Goal: Task Accomplishment & Management: Manage account settings

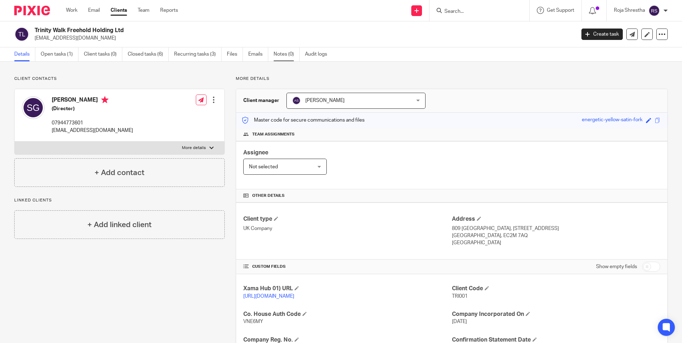
click at [289, 55] on link "Notes (0)" at bounding box center [287, 54] width 26 height 14
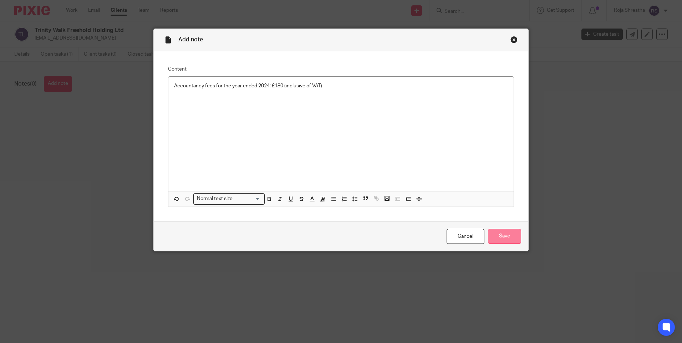
click at [506, 239] on input "Save" at bounding box center [504, 236] width 33 height 15
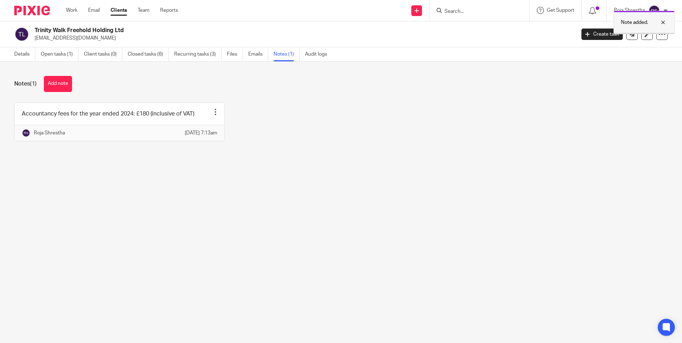
click at [664, 21] on div at bounding box center [657, 22] width 19 height 9
click at [62, 56] on link "Open tasks (1)" at bounding box center [60, 54] width 38 height 14
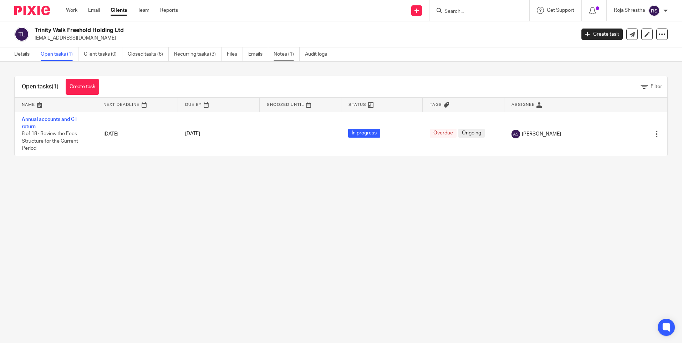
click at [283, 54] on link "Notes (1)" at bounding box center [287, 54] width 26 height 14
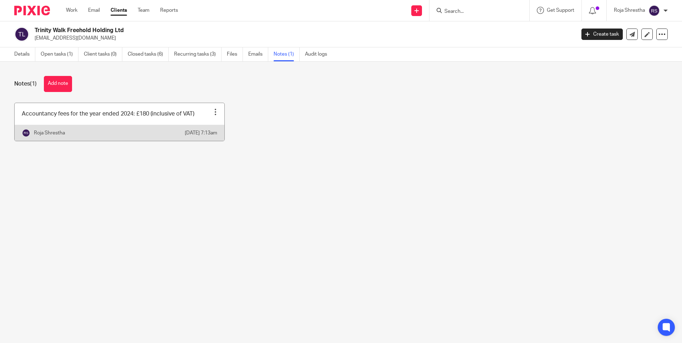
click at [214, 110] on div at bounding box center [215, 111] width 7 height 7
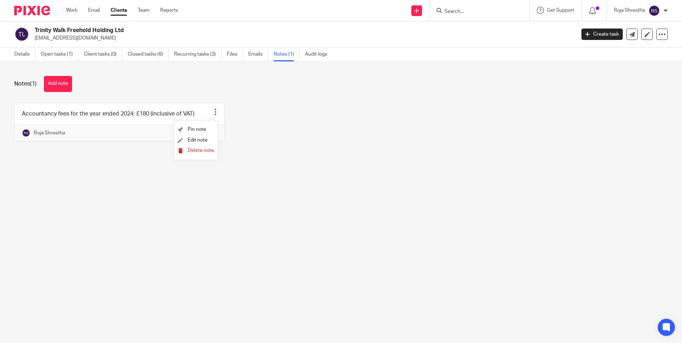
click at [193, 150] on span "Delete note" at bounding box center [201, 150] width 26 height 5
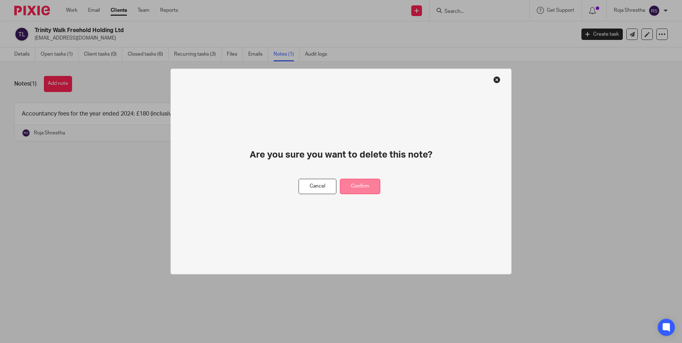
click at [350, 188] on button "Confirm" at bounding box center [360, 186] width 40 height 15
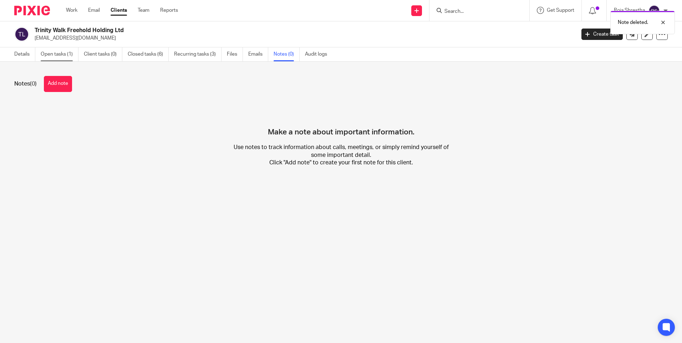
click at [58, 55] on link "Open tasks (1)" at bounding box center [60, 54] width 38 height 14
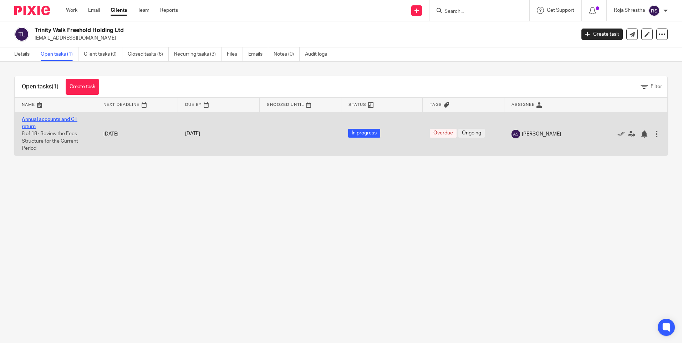
click at [63, 118] on link "Annual accounts and CT return" at bounding box center [50, 123] width 56 height 12
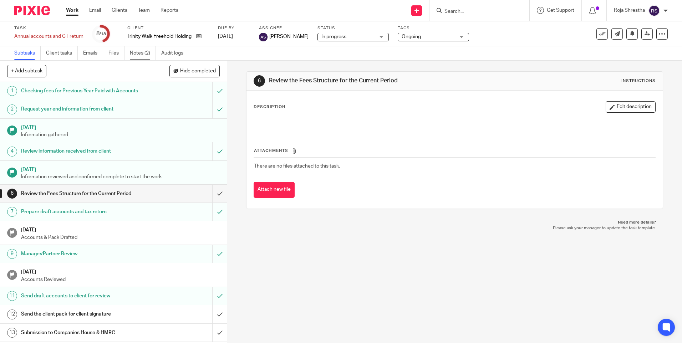
click at [144, 52] on link "Notes (2)" at bounding box center [143, 53] width 26 height 14
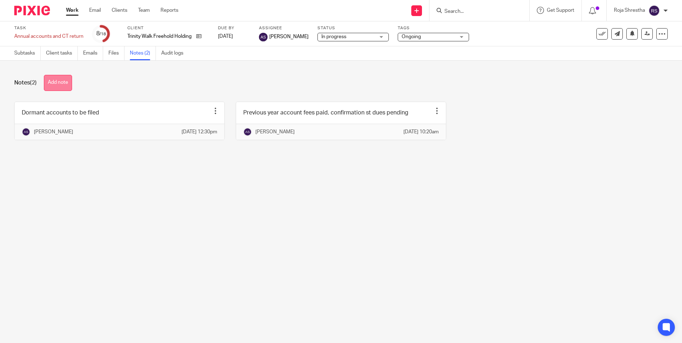
click at [67, 86] on button "Add note" at bounding box center [58, 83] width 28 height 16
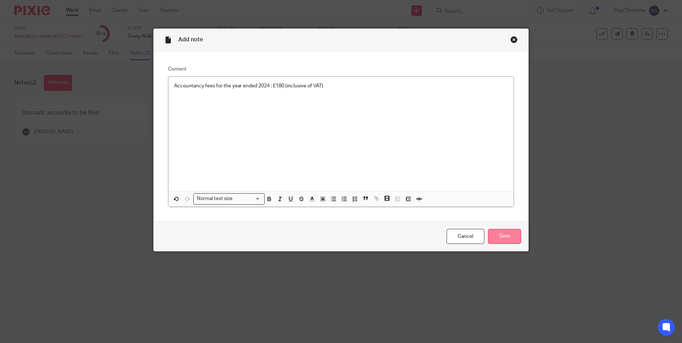
click at [496, 236] on input "Save" at bounding box center [504, 236] width 33 height 15
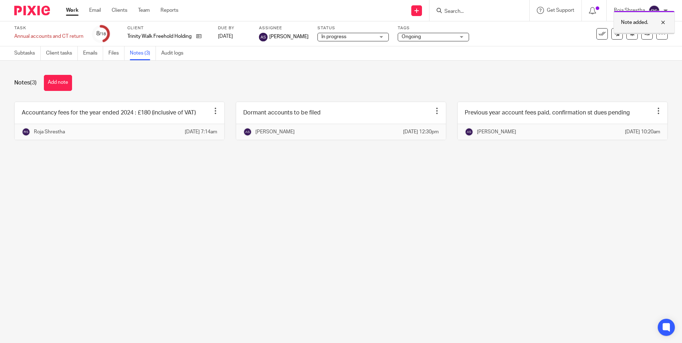
click at [663, 21] on div at bounding box center [657, 22] width 19 height 9
click at [645, 35] on icon at bounding box center [647, 33] width 5 height 5
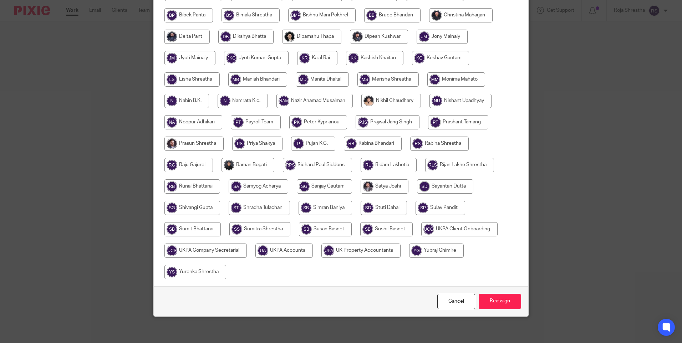
scroll to position [188, 0]
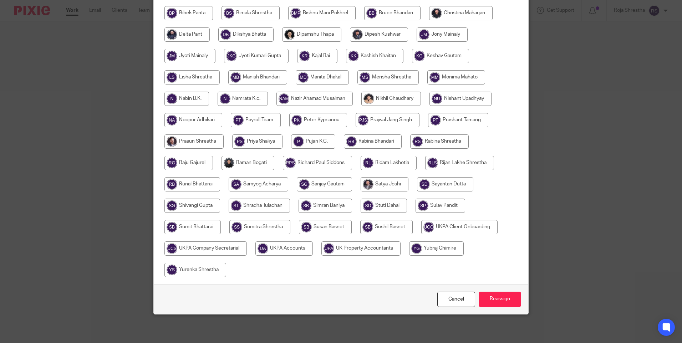
click at [279, 246] on input "radio" at bounding box center [283, 249] width 57 height 14
radio input "true"
click at [490, 298] on input "Reassign" at bounding box center [500, 299] width 42 height 15
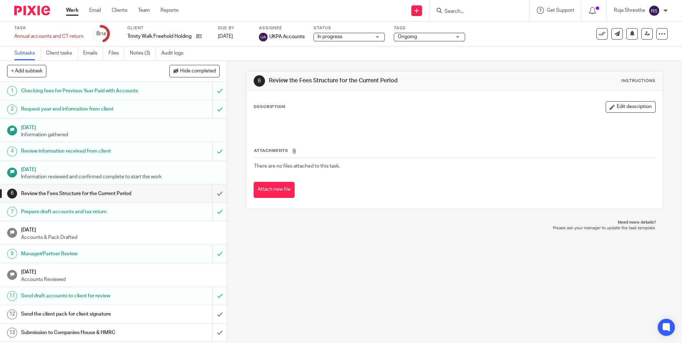
click at [379, 39] on div "In progress In progress" at bounding box center [349, 37] width 71 height 9
click at [440, 35] on span "Ongoing" at bounding box center [425, 36] width 54 height 7
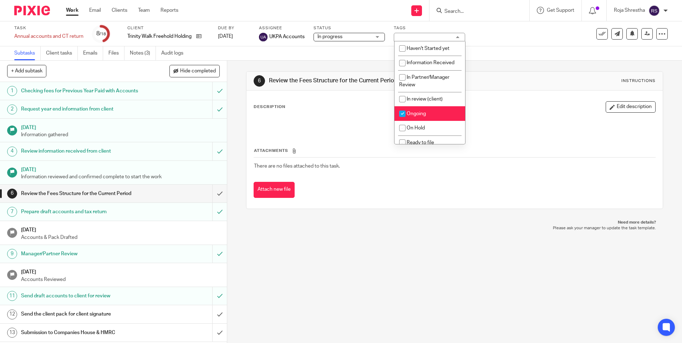
click at [415, 112] on span "Ongoing" at bounding box center [416, 113] width 19 height 5
click at [425, 109] on li "Ongoing" at bounding box center [430, 113] width 71 height 15
checkbox input "true"
click at [424, 278] on div "6 Review the Fees Structure for the Current Period Instructions Description Edi…" at bounding box center [454, 202] width 455 height 283
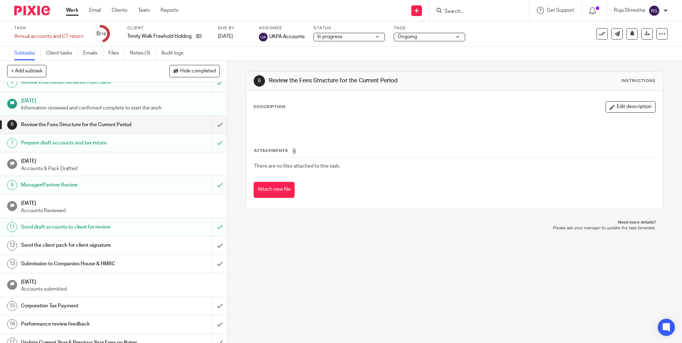
scroll to position [71, 0]
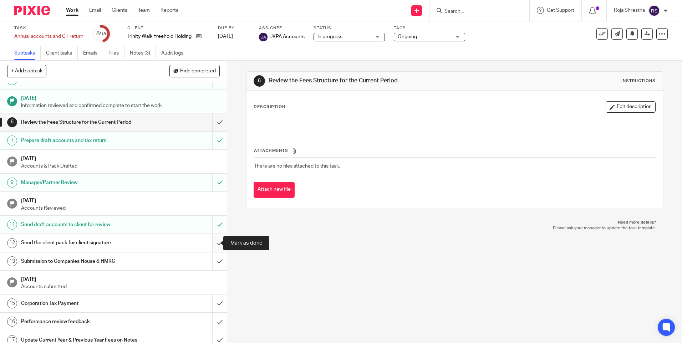
click at [211, 240] on input "submit" at bounding box center [113, 243] width 227 height 18
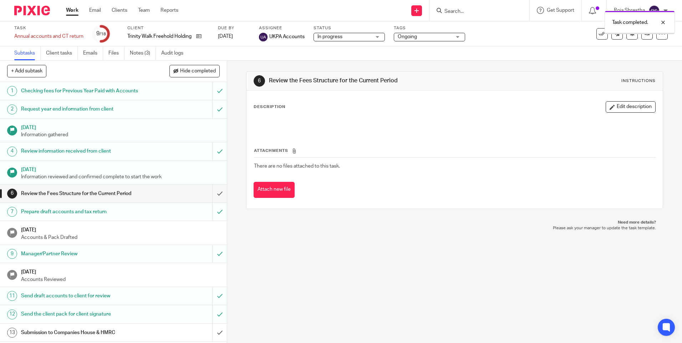
scroll to position [96, 0]
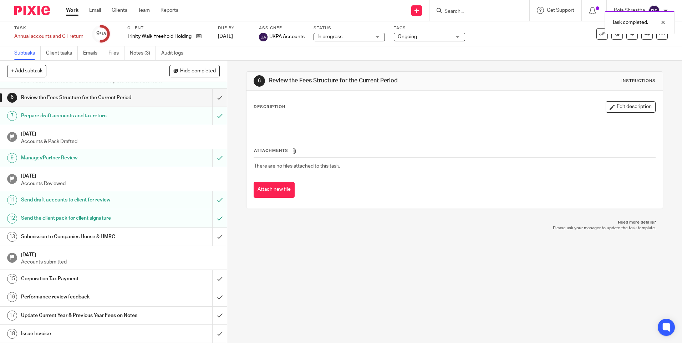
click at [324, 277] on div "6 Review the Fees Structure for the Current Period Instructions Description Edi…" at bounding box center [454, 202] width 455 height 283
click at [40, 9] on img at bounding box center [32, 11] width 36 height 10
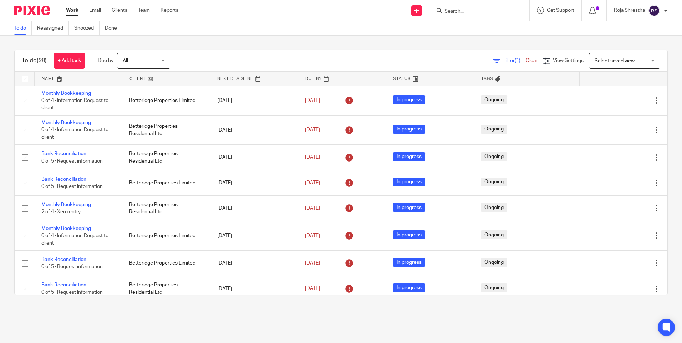
click at [476, 15] on form at bounding box center [482, 10] width 76 height 9
click at [487, 6] on form at bounding box center [482, 10] width 76 height 9
click at [490, 6] on form at bounding box center [482, 10] width 76 height 9
drag, startPoint x: 491, startPoint y: 20, endPoint x: 494, endPoint y: 14, distance: 7.2
click at [493, 15] on div at bounding box center [480, 10] width 100 height 21
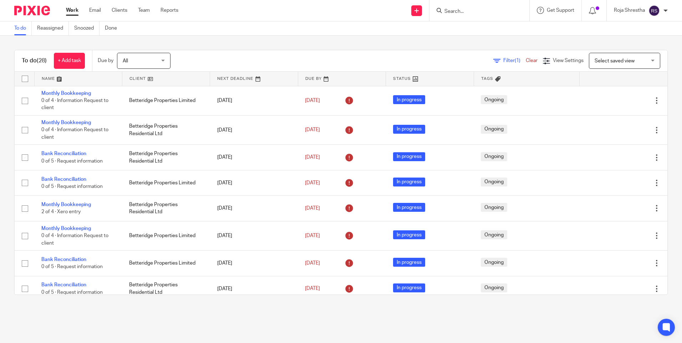
click at [496, 10] on input "Search" at bounding box center [476, 12] width 64 height 6
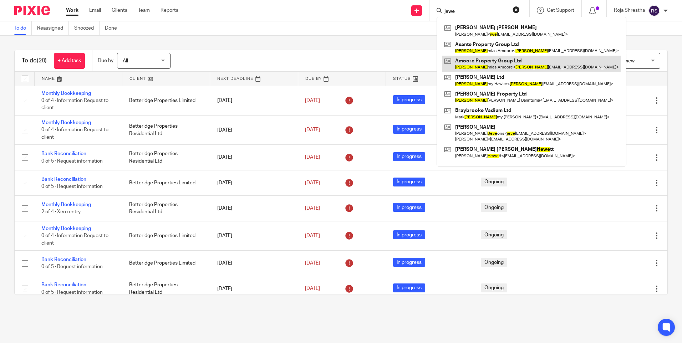
type input "jewe"
click at [270, 37] on div "To do (28) + Add task Due by All All Today Tomorrow This week Next week This mo…" at bounding box center [341, 173] width 682 height 274
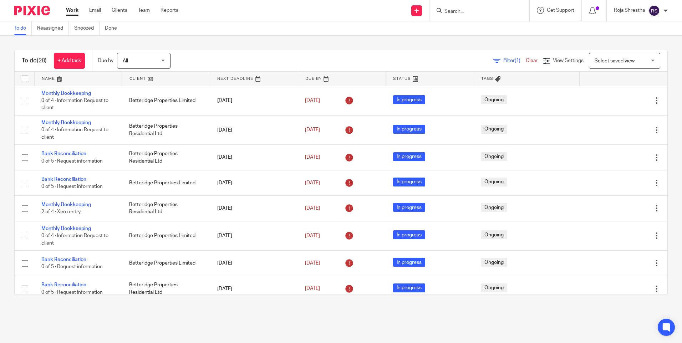
click at [455, 7] on form at bounding box center [482, 10] width 76 height 9
click at [475, 10] on input "Search" at bounding box center [476, 12] width 64 height 6
type input "r"
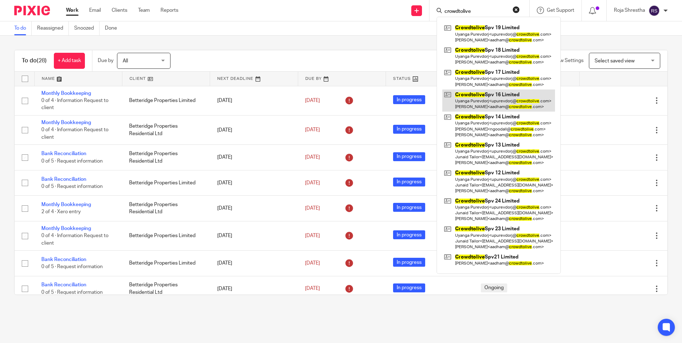
type input "crowdtolive"
click at [500, 104] on link at bounding box center [498, 101] width 113 height 22
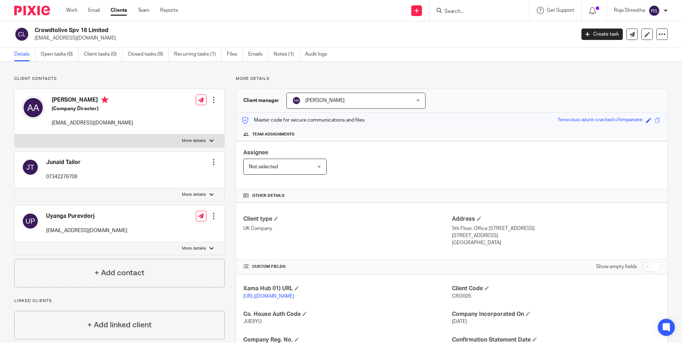
click at [481, 11] on input "Search" at bounding box center [476, 12] width 64 height 6
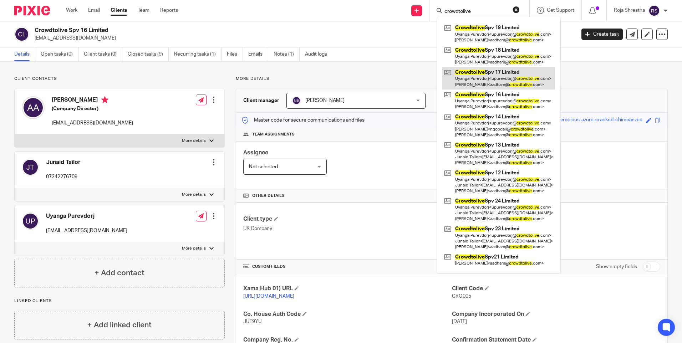
type input "crowdtolive"
drag, startPoint x: 498, startPoint y: 70, endPoint x: 496, endPoint y: 75, distance: 5.3
click at [498, 71] on link at bounding box center [498, 78] width 113 height 22
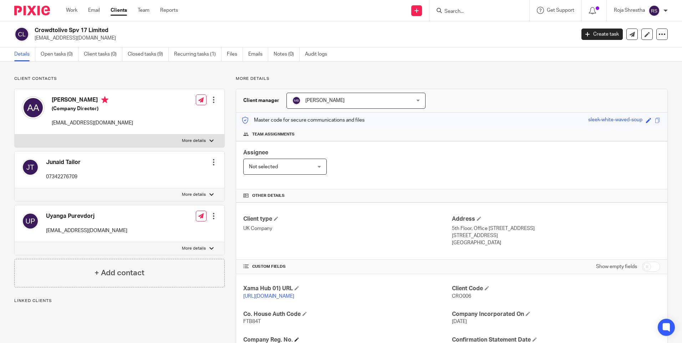
scroll to position [36, 0]
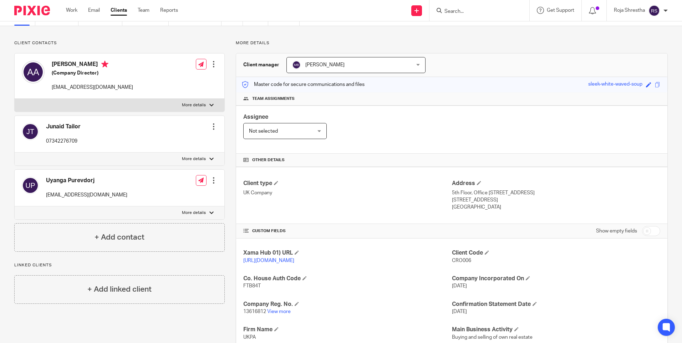
click at [479, 9] on input "Search" at bounding box center [476, 12] width 64 height 6
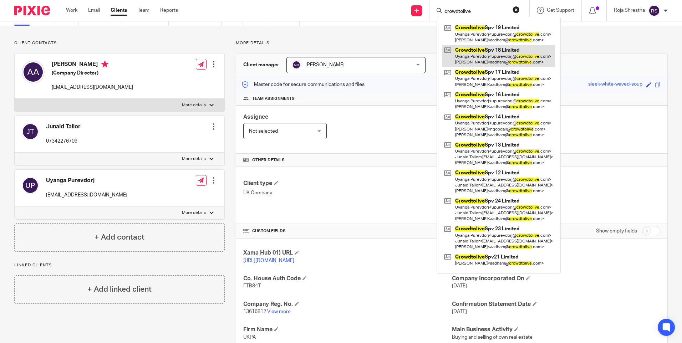
type input "crowdtolive"
click at [490, 59] on link at bounding box center [498, 56] width 113 height 22
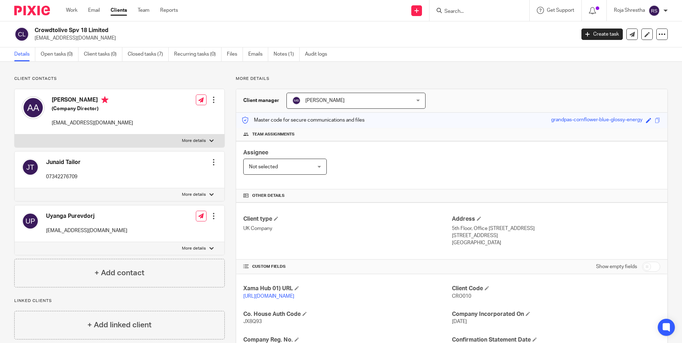
scroll to position [143, 0]
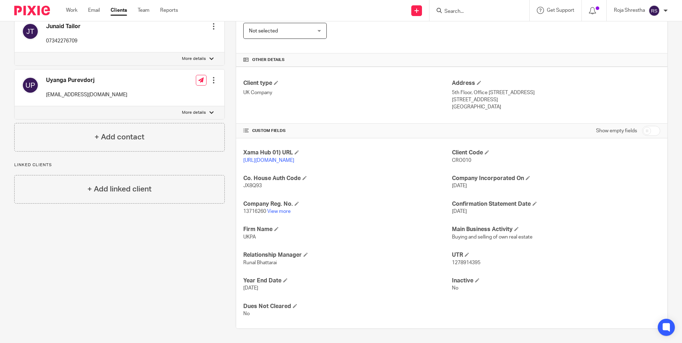
click at [467, 158] on span "CRO010" at bounding box center [461, 160] width 19 height 5
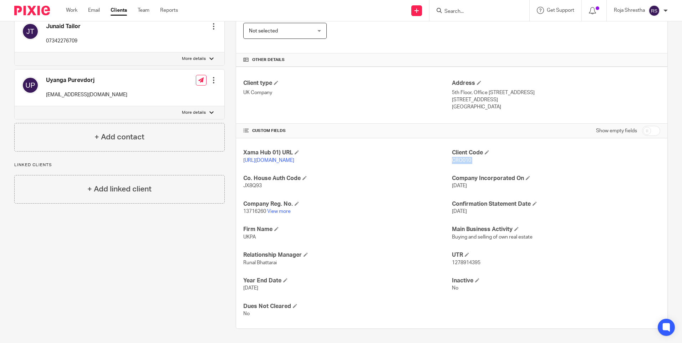
click at [467, 158] on span "CRO010" at bounding box center [461, 160] width 19 height 5
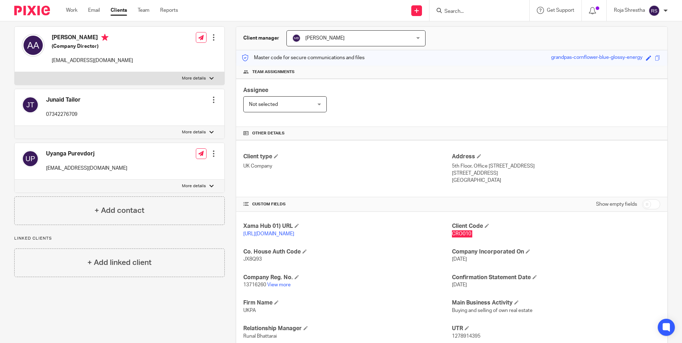
scroll to position [0, 0]
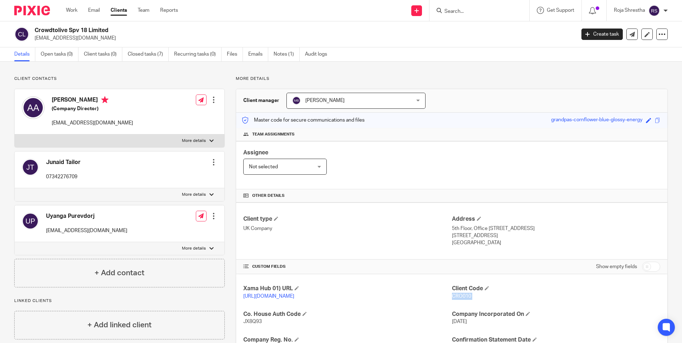
click at [467, 2] on div at bounding box center [480, 10] width 100 height 21
click at [466, 7] on form at bounding box center [482, 10] width 76 height 9
click at [470, 11] on input "Search" at bounding box center [476, 12] width 64 height 6
type input "v"
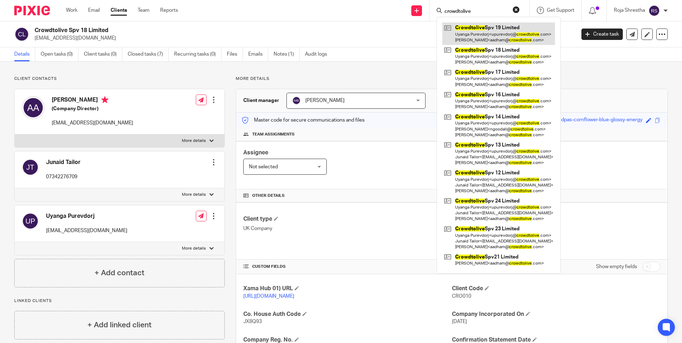
type input "crowdtolive"
click at [491, 35] on link at bounding box center [498, 33] width 113 height 22
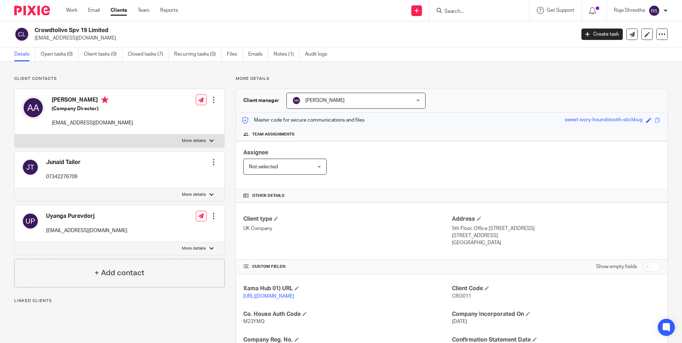
scroll to position [143, 0]
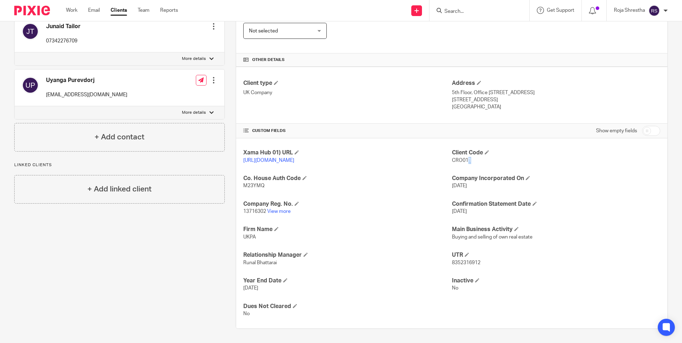
click at [465, 158] on span "CRO011" at bounding box center [461, 160] width 19 height 5
click at [467, 158] on span "CRO011" at bounding box center [461, 160] width 19 height 5
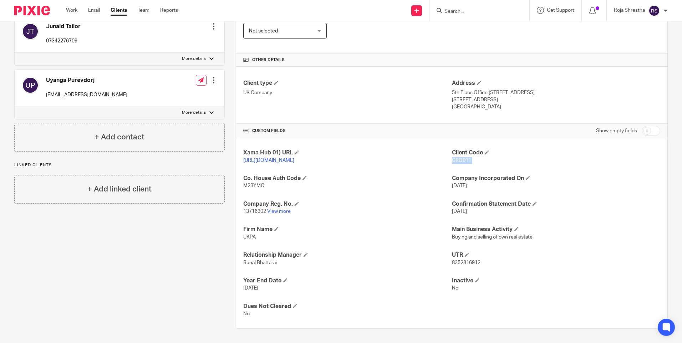
copy p "CRO011"
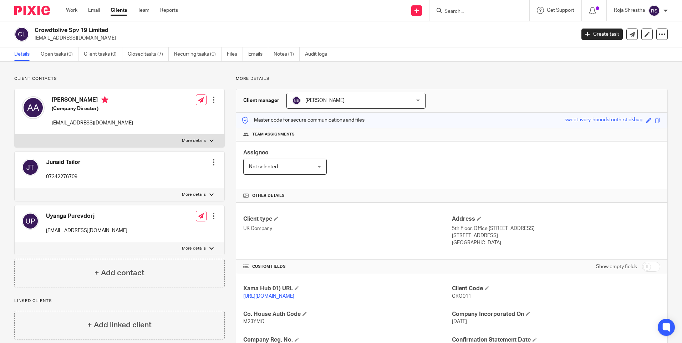
click at [477, 13] on input "Search" at bounding box center [476, 12] width 64 height 6
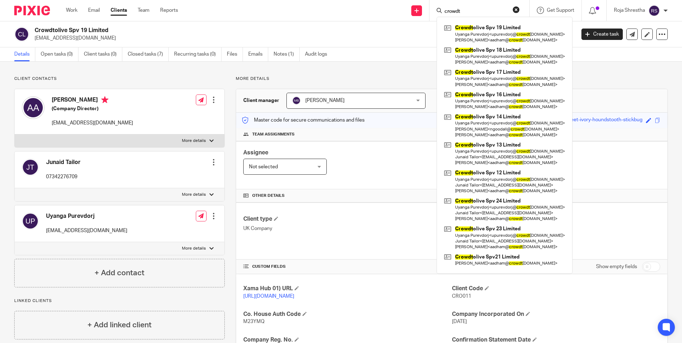
type input "crowdt"
drag, startPoint x: 484, startPoint y: 263, endPoint x: 484, endPoint y: 255, distance: 7.1
click at [484, 263] on link at bounding box center [504, 260] width 125 height 16
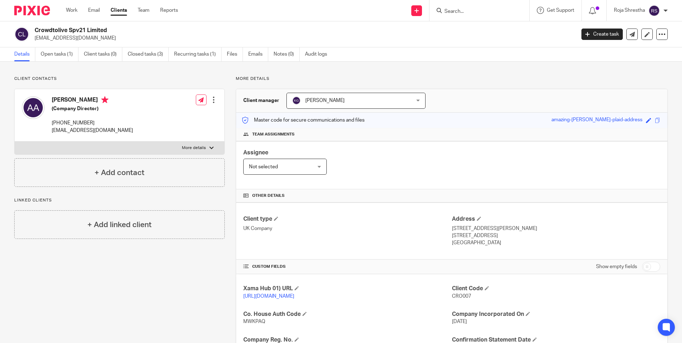
click at [481, 11] on input "Search" at bounding box center [476, 12] width 64 height 6
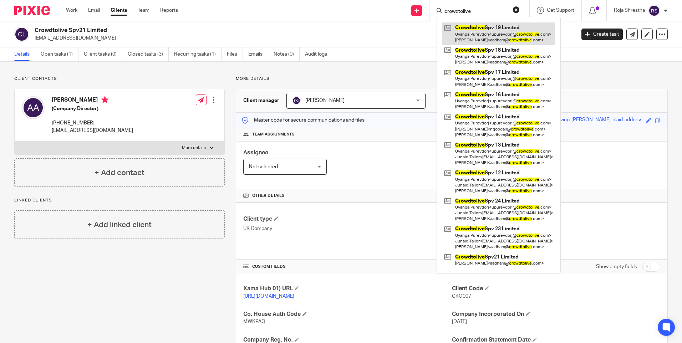
type input "crowdtolive"
click at [493, 31] on link at bounding box center [498, 33] width 113 height 22
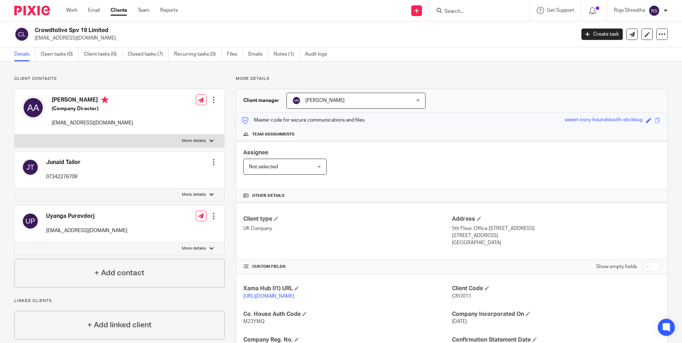
click at [478, 7] on form at bounding box center [482, 10] width 76 height 9
click at [478, 9] on input "Search" at bounding box center [476, 12] width 64 height 6
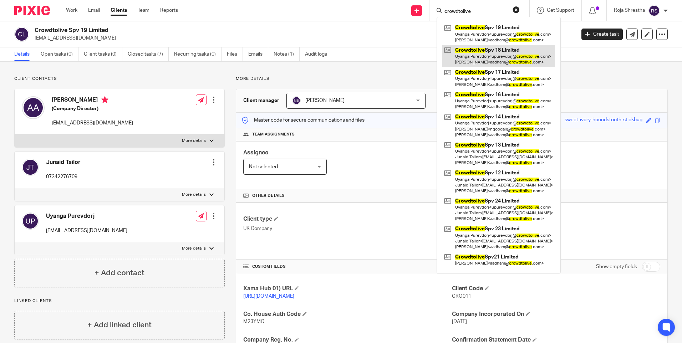
type input "crowdtolive"
click at [484, 63] on link at bounding box center [498, 56] width 113 height 22
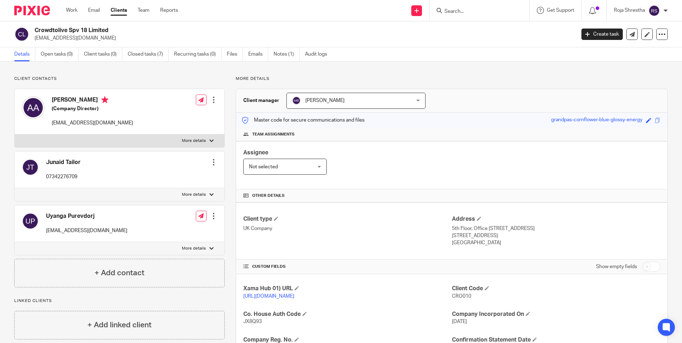
click at [492, 11] on input "Search" at bounding box center [476, 12] width 64 height 6
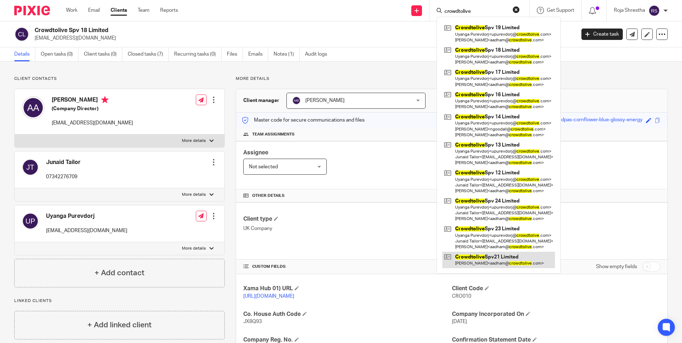
type input "crowdtolive"
click at [520, 256] on link at bounding box center [498, 260] width 113 height 16
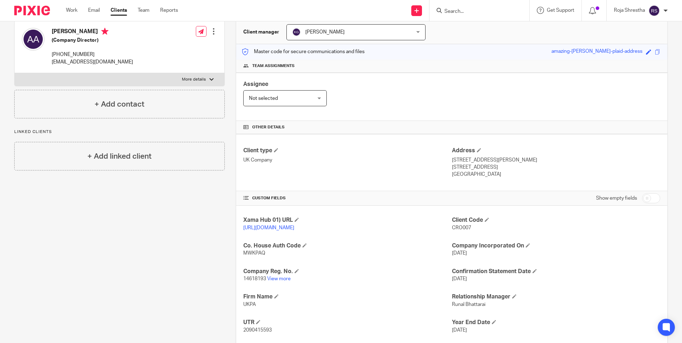
scroll to position [71, 0]
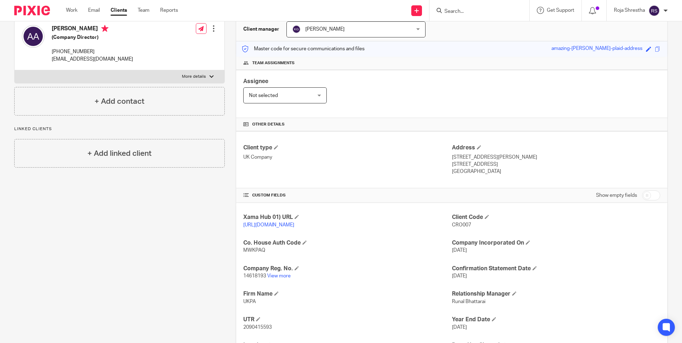
click at [488, 10] on input "Search" at bounding box center [476, 12] width 64 height 6
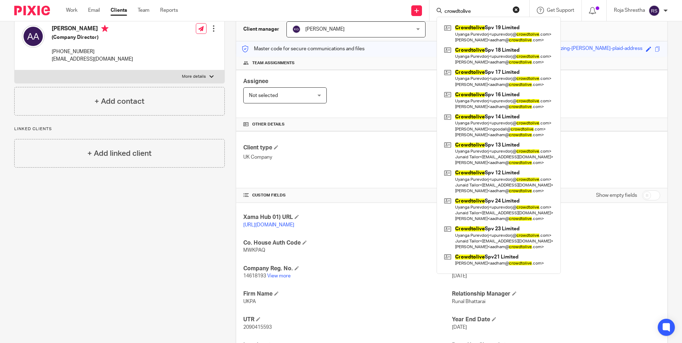
type input "crowdtolive"
click at [517, 228] on link at bounding box center [498, 238] width 113 height 28
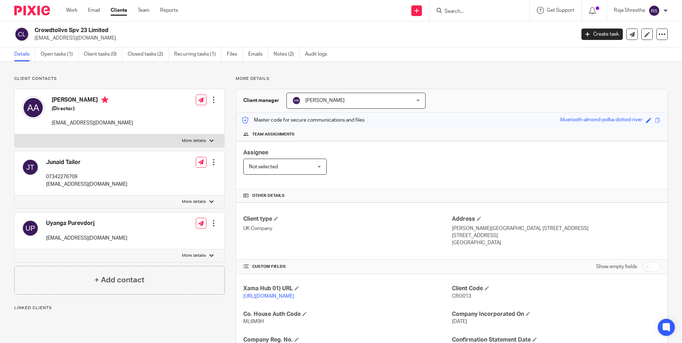
drag, startPoint x: 467, startPoint y: 297, endPoint x: 447, endPoint y: 297, distance: 20.0
click at [447, 297] on p "https://platform.xamatech.com/portal/crm/clients/3c1852d0-bdfc-11ef-a829-71ce25…" at bounding box center [347, 296] width 208 height 7
drag, startPoint x: 467, startPoint y: 296, endPoint x: 448, endPoint y: 297, distance: 19.3
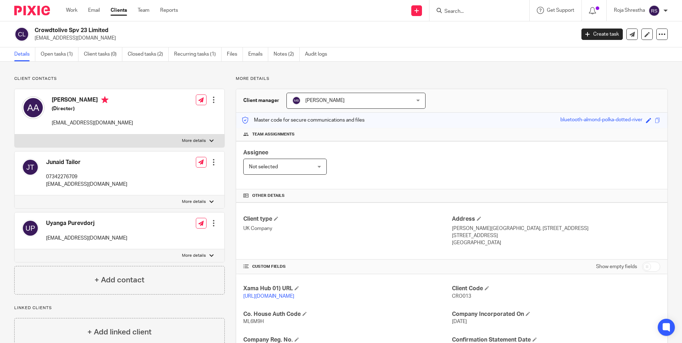
drag, startPoint x: 448, startPoint y: 297, endPoint x: 428, endPoint y: 263, distance: 39.4
click at [428, 263] on div "CUSTOM FIELDS Show empty fields" at bounding box center [451, 267] width 417 height 14
click at [478, 9] on input "Search" at bounding box center [476, 12] width 64 height 6
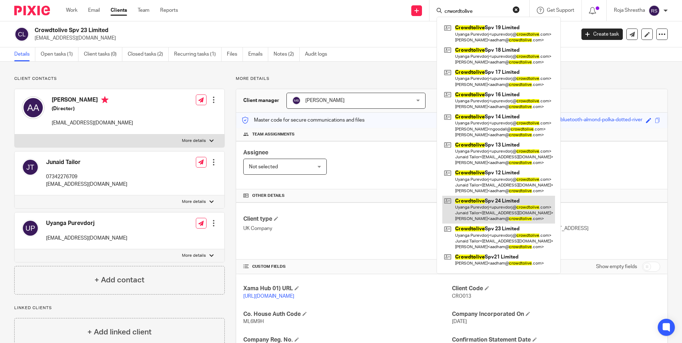
type input "crwordtolive"
click at [491, 211] on link at bounding box center [498, 210] width 113 height 28
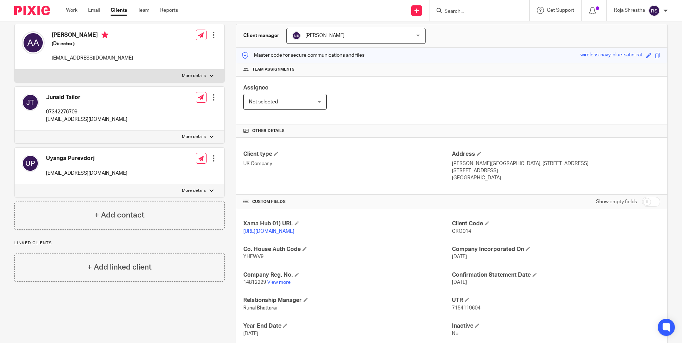
scroll to position [71, 0]
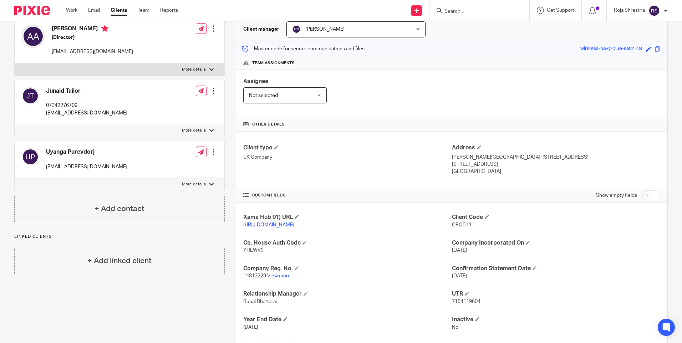
click at [467, 225] on span "CRO014" at bounding box center [461, 225] width 19 height 5
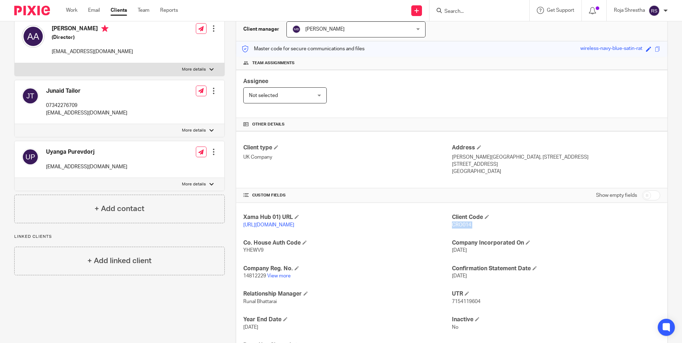
click at [528, 228] on p "CRO014" at bounding box center [556, 225] width 208 height 7
click at [459, 8] on form at bounding box center [482, 10] width 76 height 9
click at [457, 2] on div at bounding box center [480, 10] width 100 height 21
click at [466, 10] on input "Search" at bounding box center [476, 12] width 64 height 6
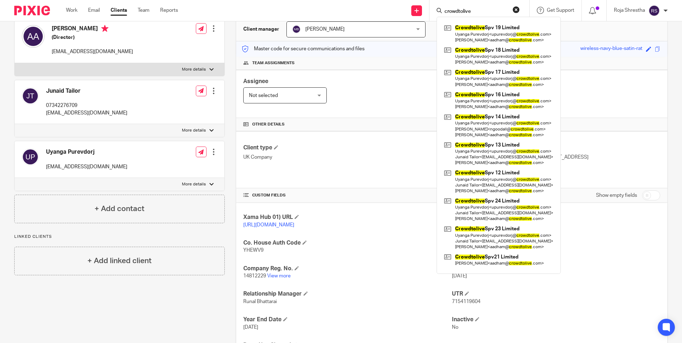
type input "crowdtolive"
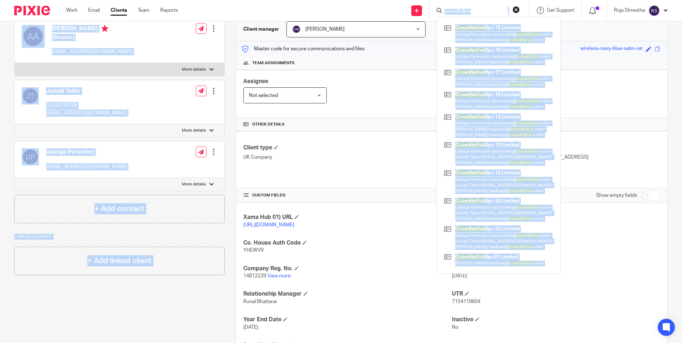
drag, startPoint x: 483, startPoint y: 6, endPoint x: 373, endPoint y: -8, distance: 110.5
click at [373, 0] on html "Work Email Clients Team Reports Work Email Clients Team Reports Settings Send n…" at bounding box center [341, 171] width 682 height 343
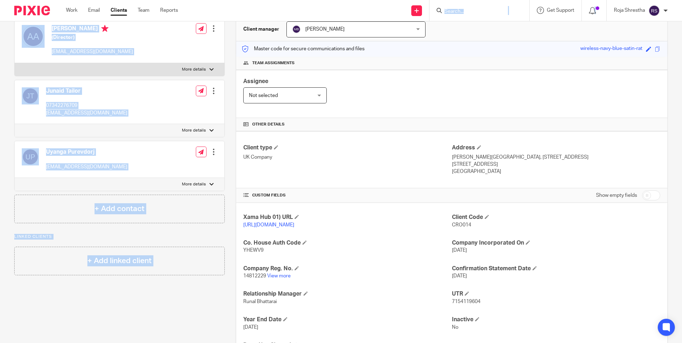
click at [487, 12] on input "Search" at bounding box center [476, 12] width 64 height 6
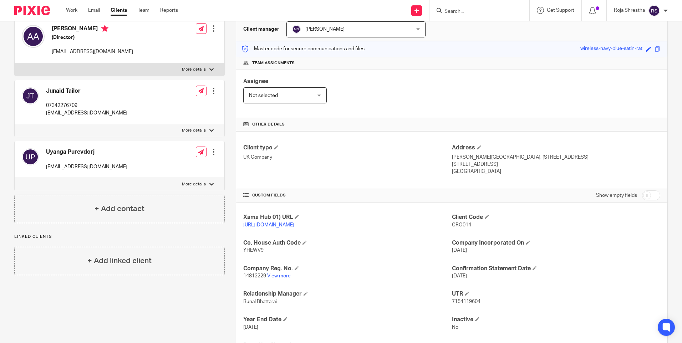
click at [493, 19] on div at bounding box center [480, 10] width 100 height 21
click at [489, 11] on input "Search" at bounding box center [476, 12] width 64 height 6
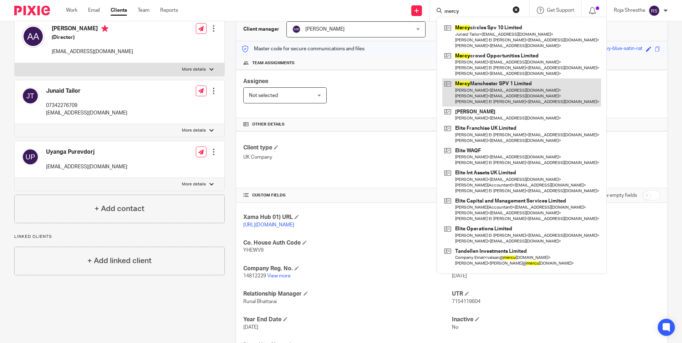
type input "mercy"
click at [496, 90] on link at bounding box center [521, 93] width 159 height 28
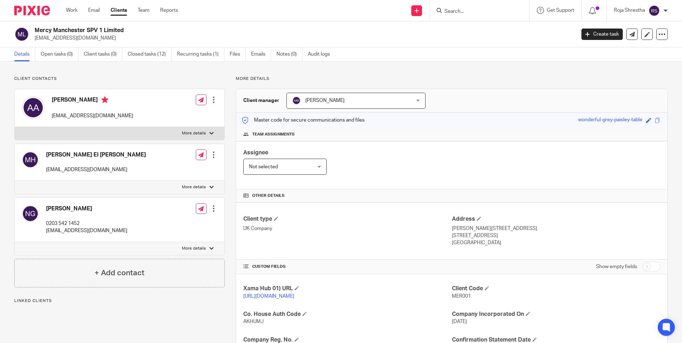
scroll to position [71, 0]
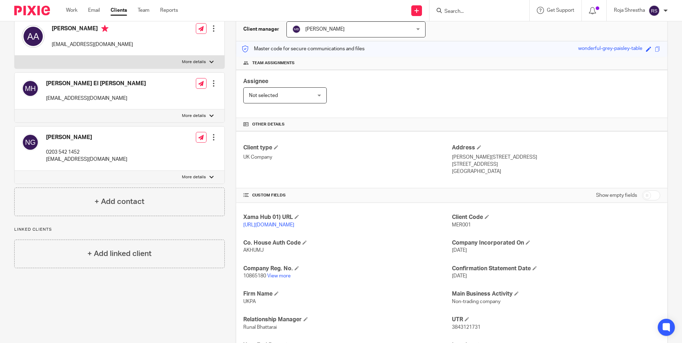
click at [457, 10] on input "Search" at bounding box center [476, 12] width 64 height 6
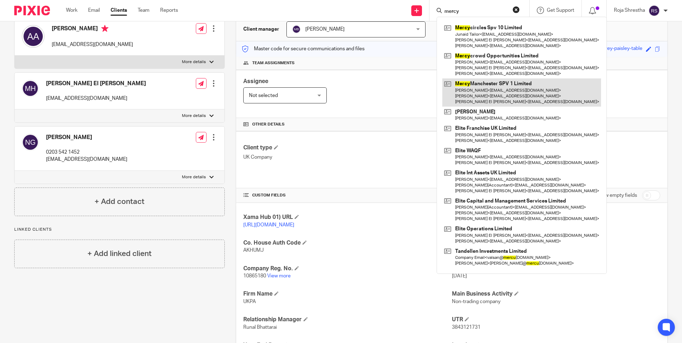
type input "mercy"
click at [489, 90] on link at bounding box center [521, 93] width 159 height 28
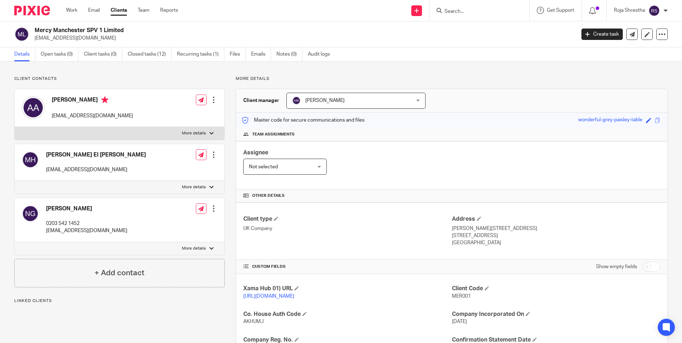
click at [467, 9] on input "Search" at bounding box center [476, 12] width 64 height 6
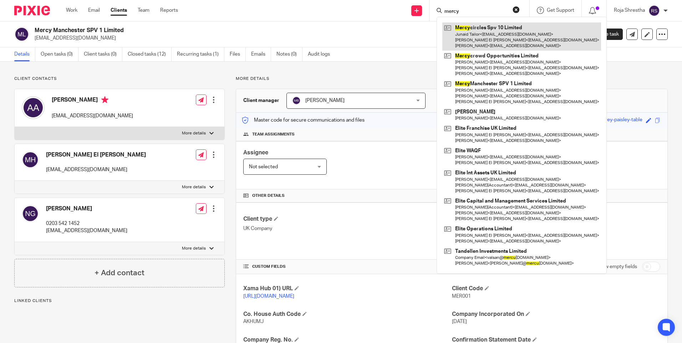
type input "mercy"
click at [485, 27] on link at bounding box center [521, 36] width 159 height 28
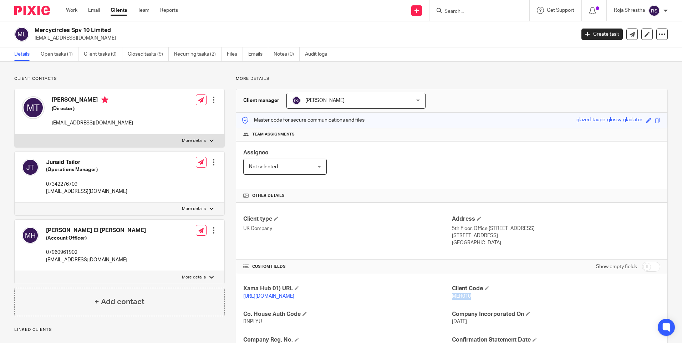
drag, startPoint x: 466, startPoint y: 297, endPoint x: 448, endPoint y: 295, distance: 17.5
click at [452, 295] on span "MER010" at bounding box center [461, 296] width 19 height 5
click at [457, 12] on input "Search" at bounding box center [476, 12] width 64 height 6
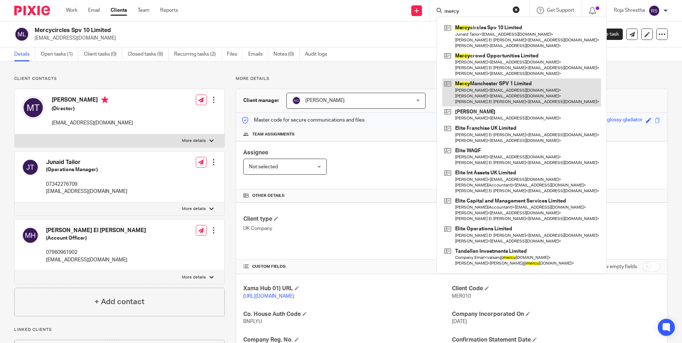
type input "mercy"
click at [487, 87] on link at bounding box center [521, 93] width 159 height 28
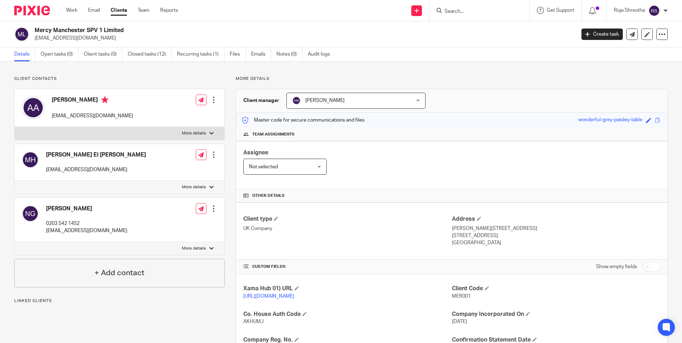
click at [466, 296] on span "MER001" at bounding box center [461, 296] width 19 height 5
drag, startPoint x: 465, startPoint y: 297, endPoint x: 457, endPoint y: 298, distance: 8.3
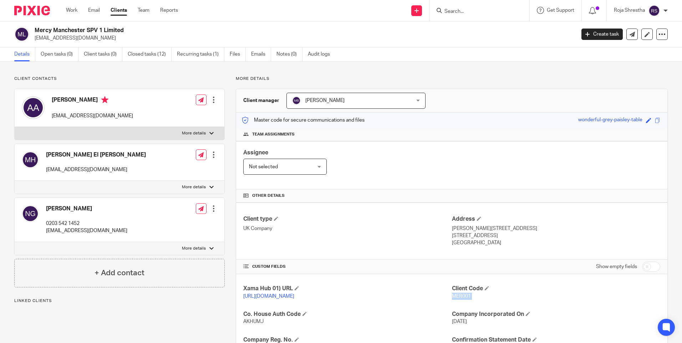
click at [457, 298] on span "MER001" at bounding box center [461, 296] width 19 height 5
copy p "MER001"
click at [457, 9] on input "Search" at bounding box center [476, 12] width 64 height 6
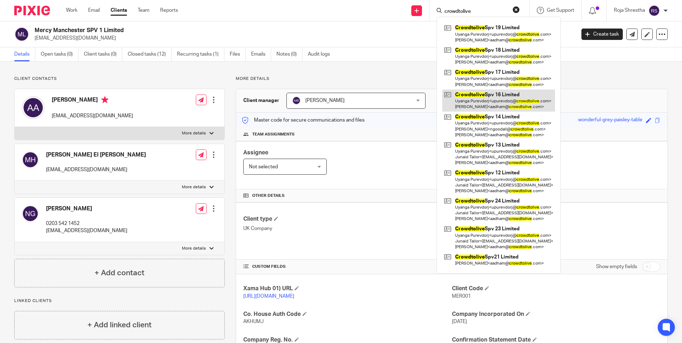
type input "crowdtolive"
click at [498, 96] on link at bounding box center [498, 101] width 113 height 22
